Goal: Task Accomplishment & Management: Manage account settings

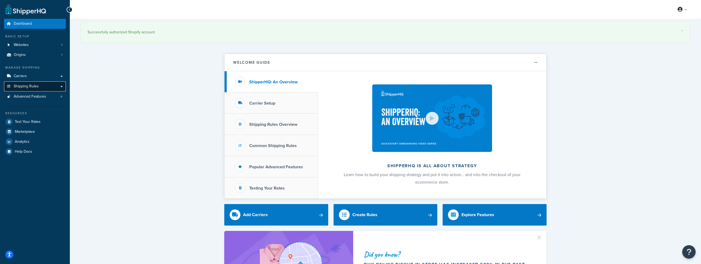
click at [60, 86] on link "Shipping Rules" at bounding box center [35, 86] width 62 height 10
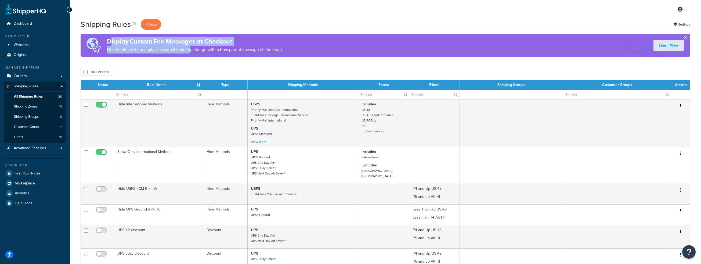
drag, startPoint x: 109, startPoint y: 43, endPoint x: 191, endPoint y: 48, distance: 82.3
click at [191, 48] on div "Display Custom Fee Messages at Checkout Offset tariff costs or apply a seasonal…" at bounding box center [195, 45] width 176 height 22
click at [664, 44] on link "Learn More" at bounding box center [668, 45] width 30 height 11
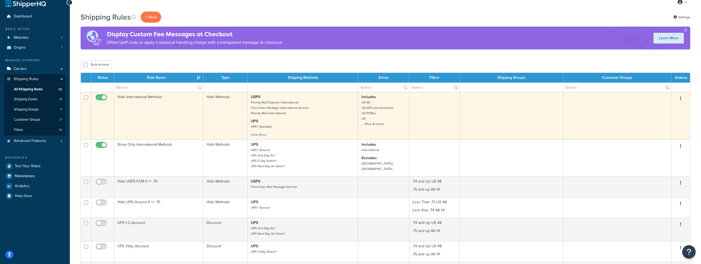
scroll to position [4, 0]
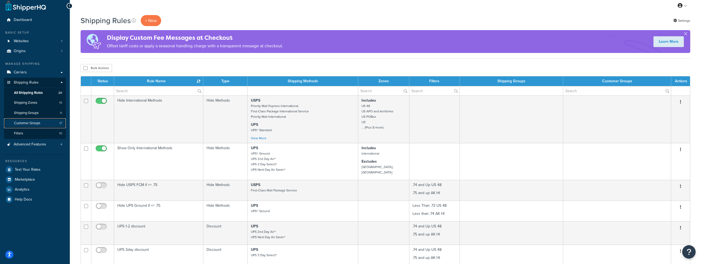
click at [34, 121] on span "Customer Groups" at bounding box center [27, 123] width 26 height 5
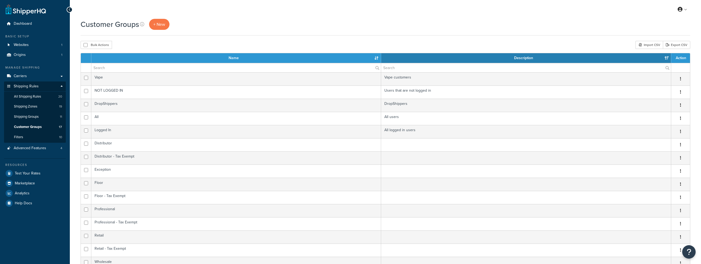
select select "15"
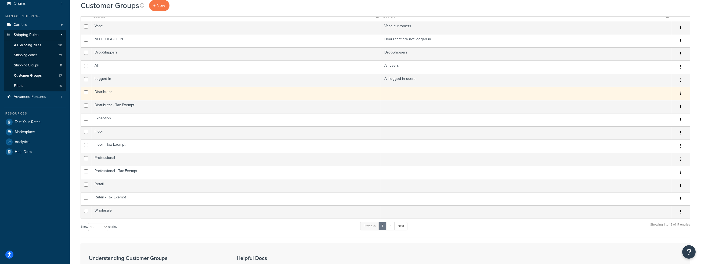
scroll to position [24, 0]
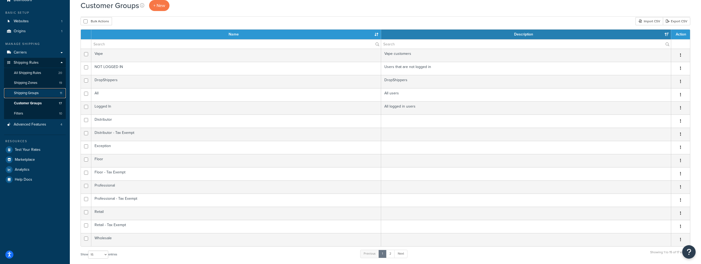
click at [36, 93] on span "Shipping Groups" at bounding box center [26, 93] width 25 height 5
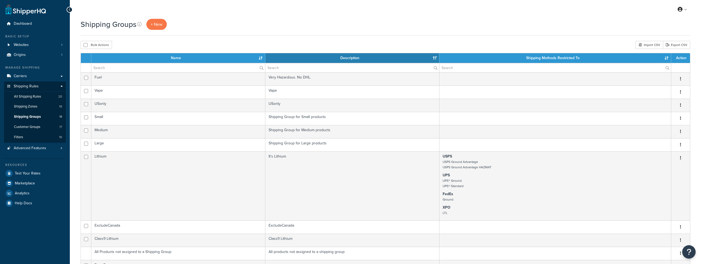
select select "15"
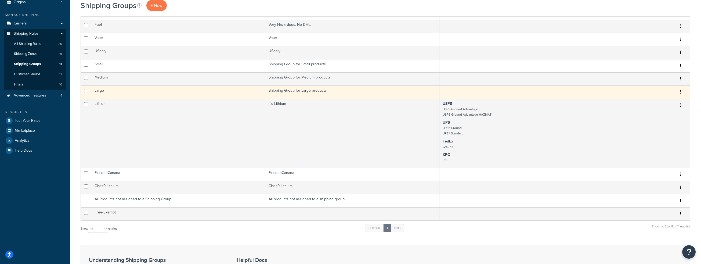
scroll to position [80, 0]
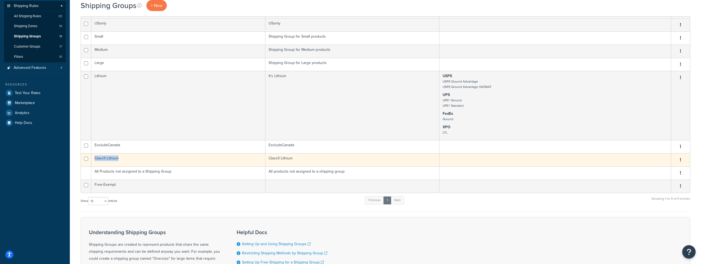
drag, startPoint x: 126, startPoint y: 170, endPoint x: 92, endPoint y: 170, distance: 33.8
click at [92, 166] on td "Class9 Lithium" at bounding box center [178, 159] width 174 height 13
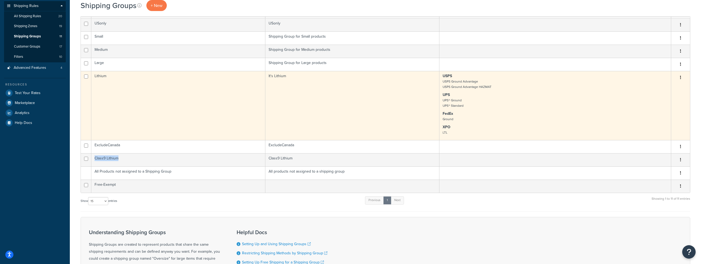
scroll to position [70, 0]
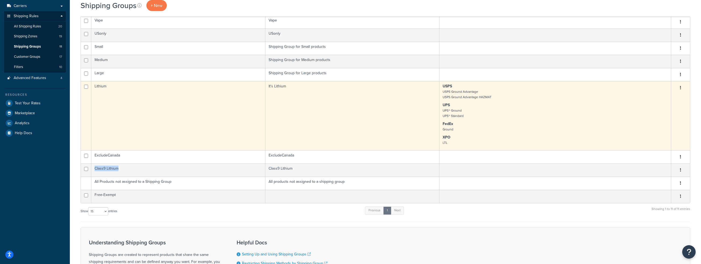
copy td "Class9 Lithium"
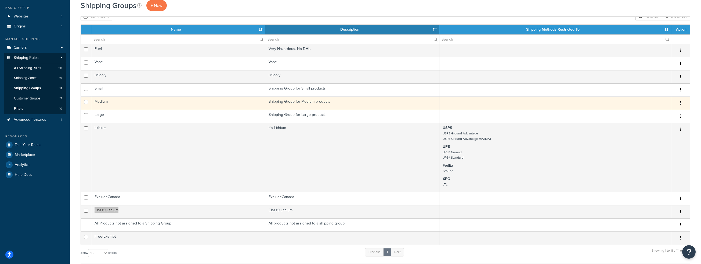
scroll to position [0, 0]
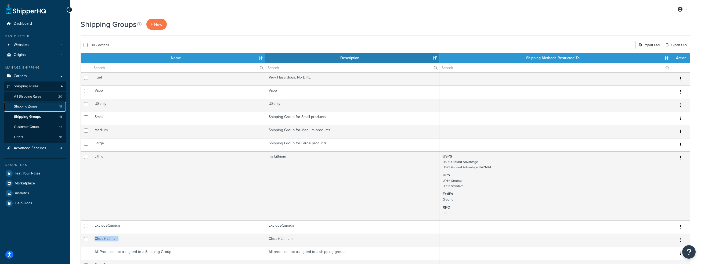
click at [31, 108] on span "Shipping Zones" at bounding box center [25, 106] width 23 height 5
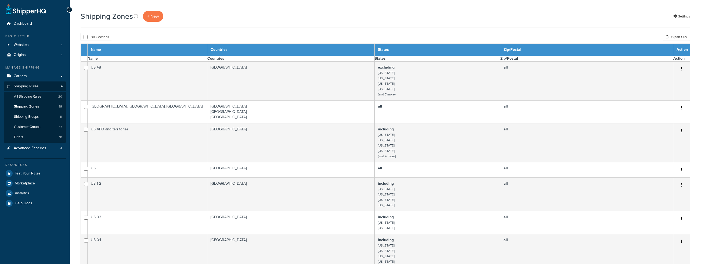
select select "15"
